Goal: Find specific page/section: Find specific page/section

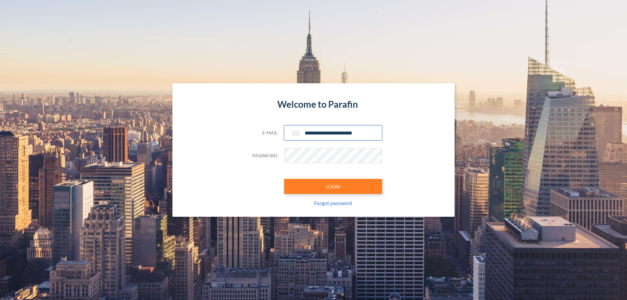
type input "**********"
click at [333, 186] on button "LOGIN" at bounding box center [333, 186] width 98 height 15
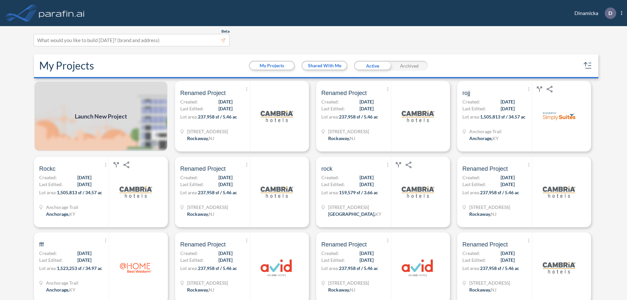
scroll to position [2, 0]
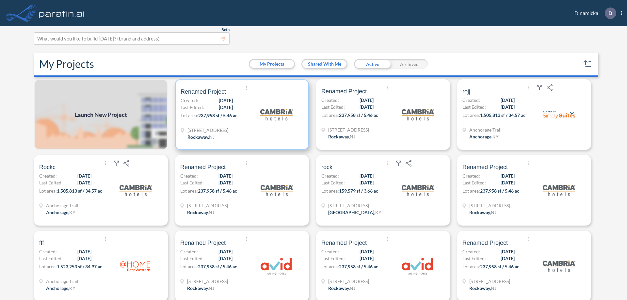
click at [241, 115] on p "Lot area: 237,958 sf / 5.46 ac" at bounding box center [215, 116] width 69 height 9
